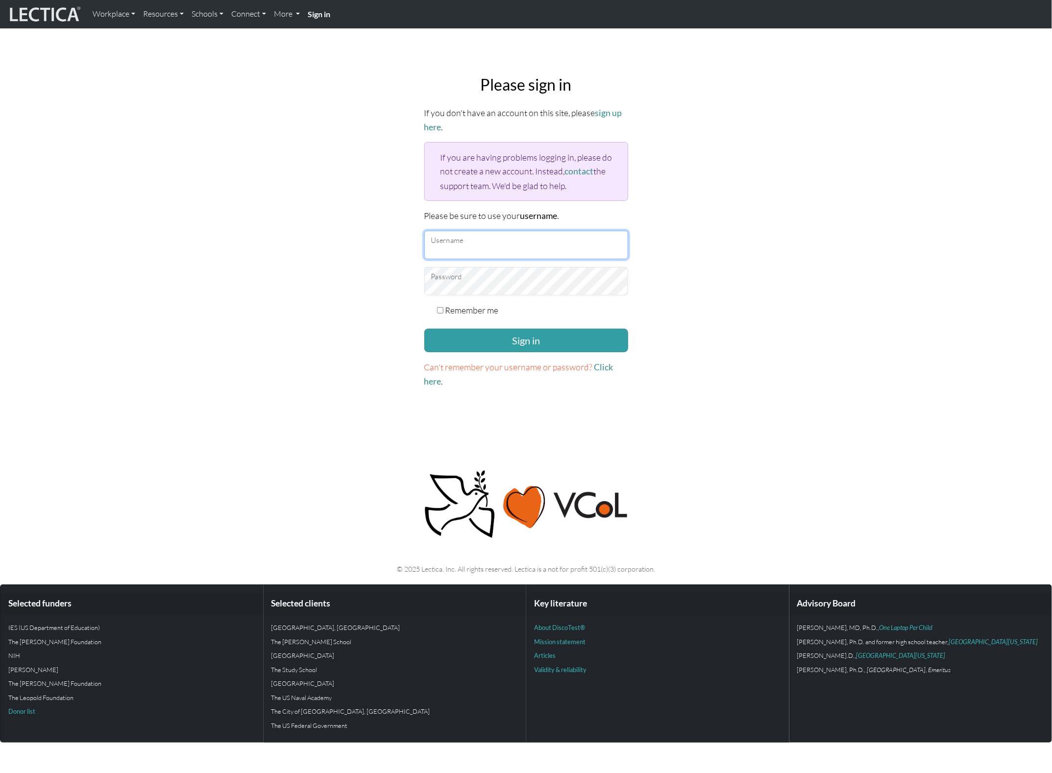
type input "snuffleumpagus"
click at [320, 16] on strong "Sign in" at bounding box center [319, 13] width 23 height 9
type input "snuffleumpagus"
click at [481, 334] on button "Sign in" at bounding box center [526, 341] width 204 height 24
